Goal: Transaction & Acquisition: Purchase product/service

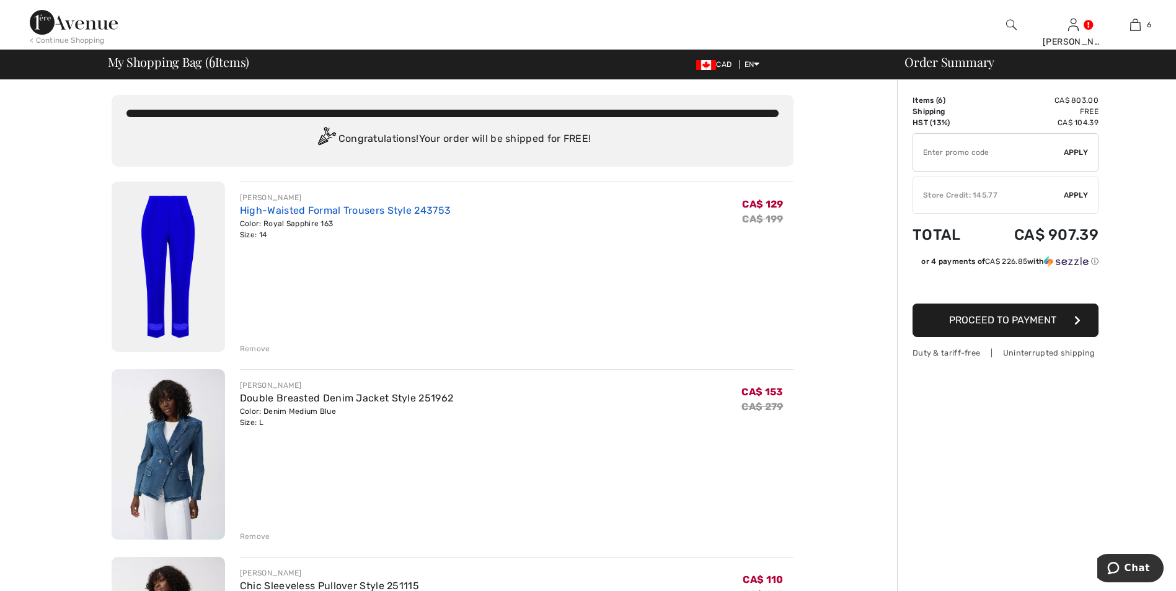
click at [273, 213] on link "High-Waisted Formal Trousers Style 243753" at bounding box center [345, 211] width 211 height 12
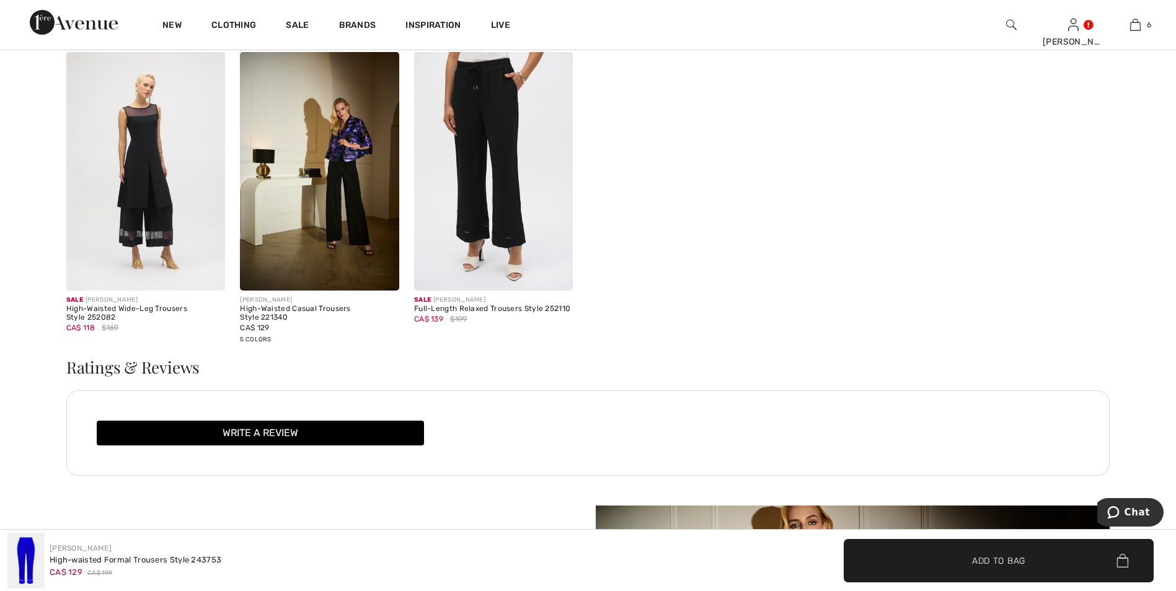
scroll to position [1426, 0]
